Goal: Transaction & Acquisition: Purchase product/service

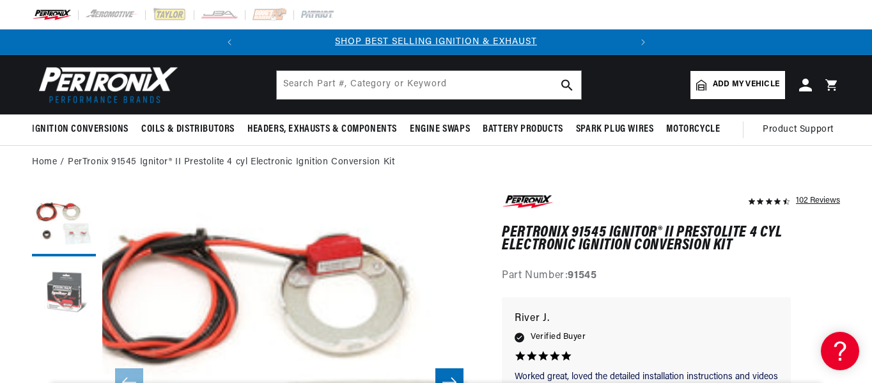
click at [66, 288] on button "Load image 2 in gallery view" at bounding box center [64, 295] width 64 height 64
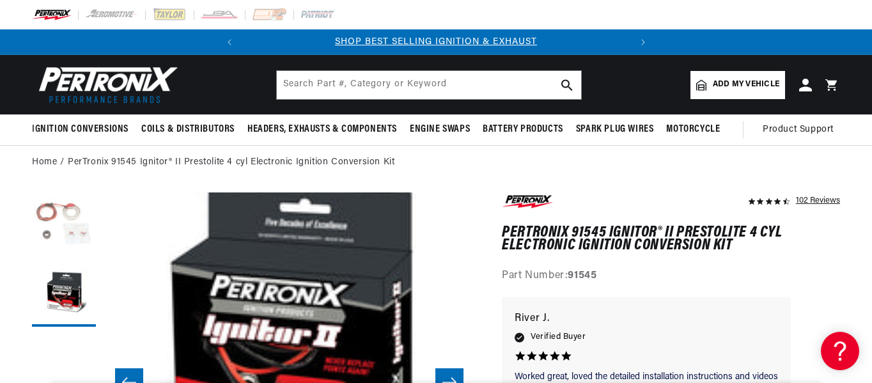
click at [58, 235] on button "Load image 1 in gallery view" at bounding box center [64, 224] width 64 height 64
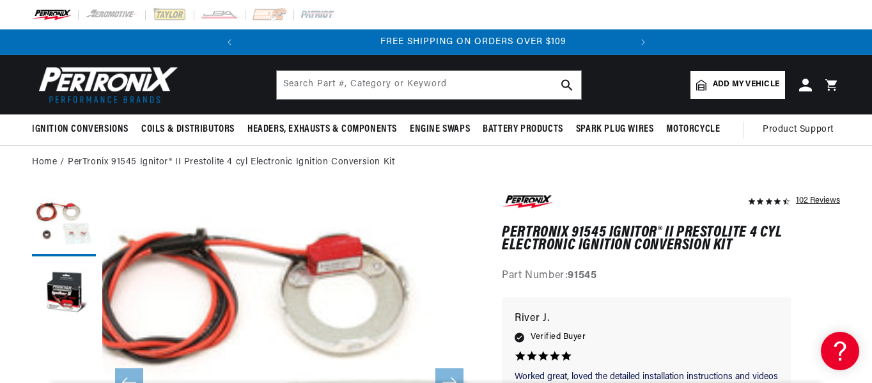
scroll to position [0, 387]
click at [810, 267] on div "102 Reviews" at bounding box center [671, 238] width 338 height 92
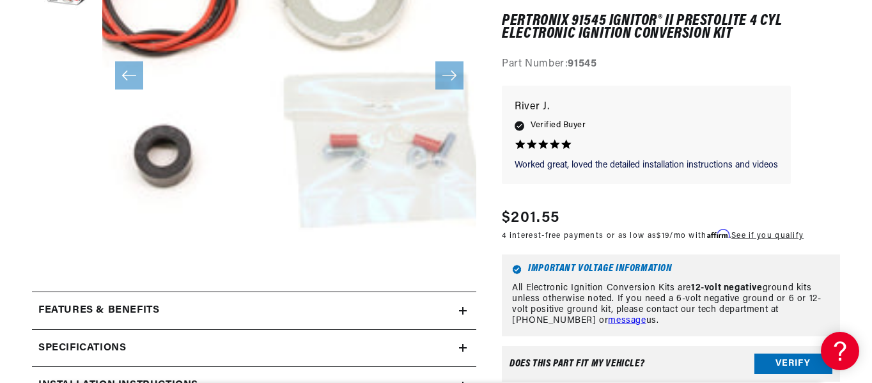
scroll to position [0, 0]
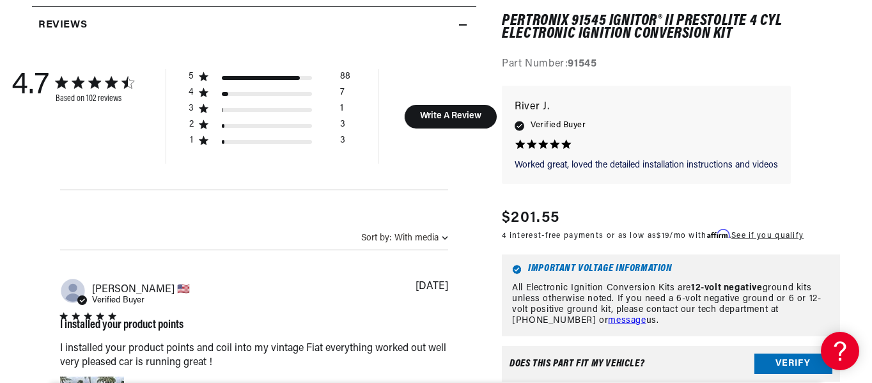
scroll to position [818, 0]
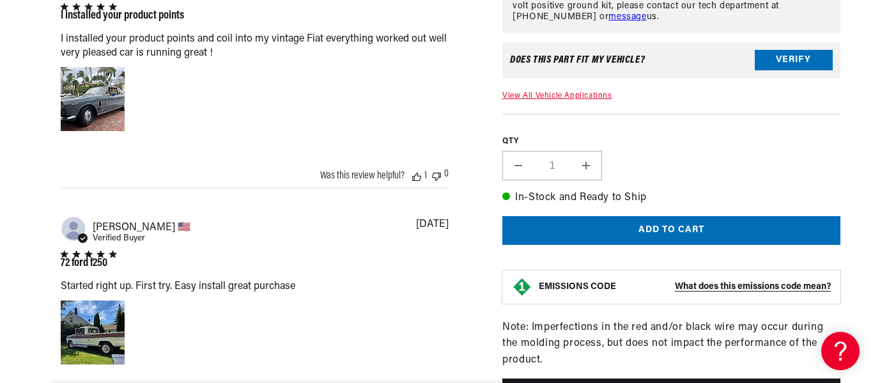
scroll to position [1176, 0]
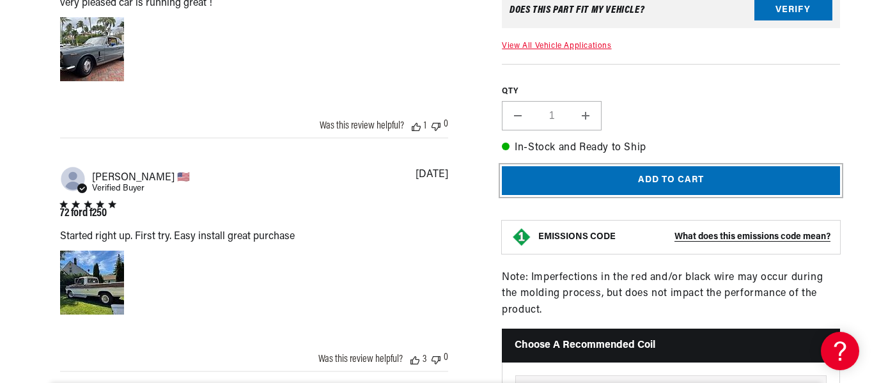
click at [651, 180] on button "Add to cart" at bounding box center [671, 180] width 338 height 29
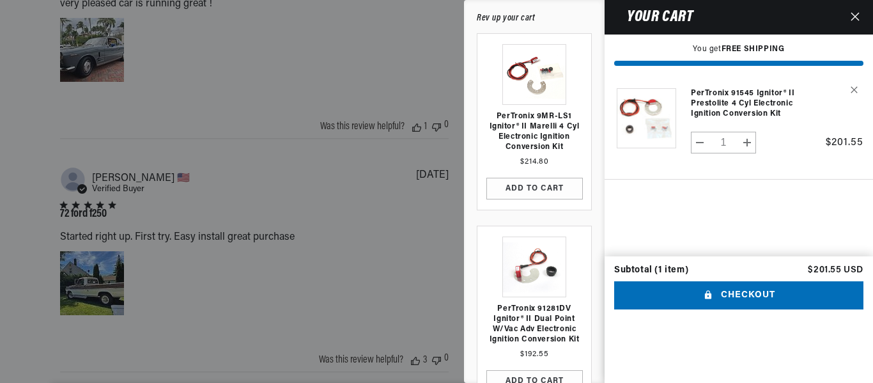
scroll to position [0, 387]
click at [626, 253] on cart-drawer-items "Product image Product Total Quantity PerTronix 91545 Ignitor® II Prestolite 4 c…" at bounding box center [739, 165] width 269 height 181
click at [727, 310] on button "Checkout" at bounding box center [738, 295] width 249 height 29
